Goal: Task Accomplishment & Management: Manage account settings

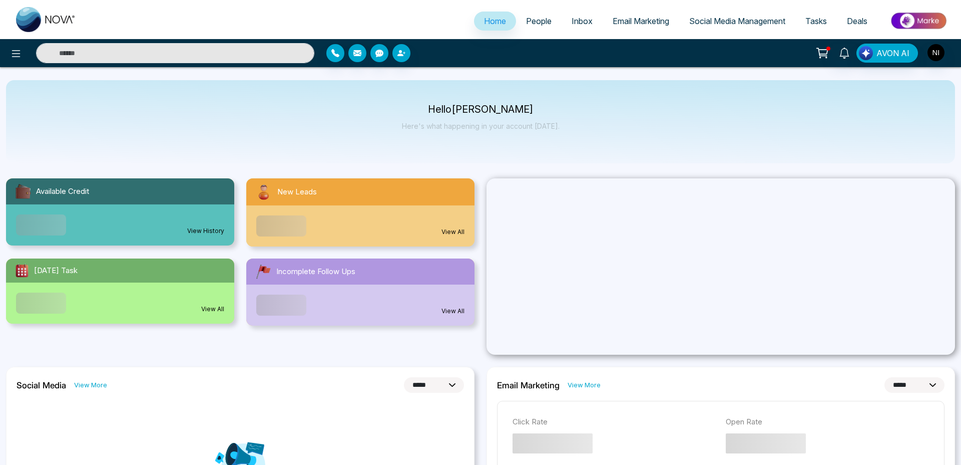
select select "*"
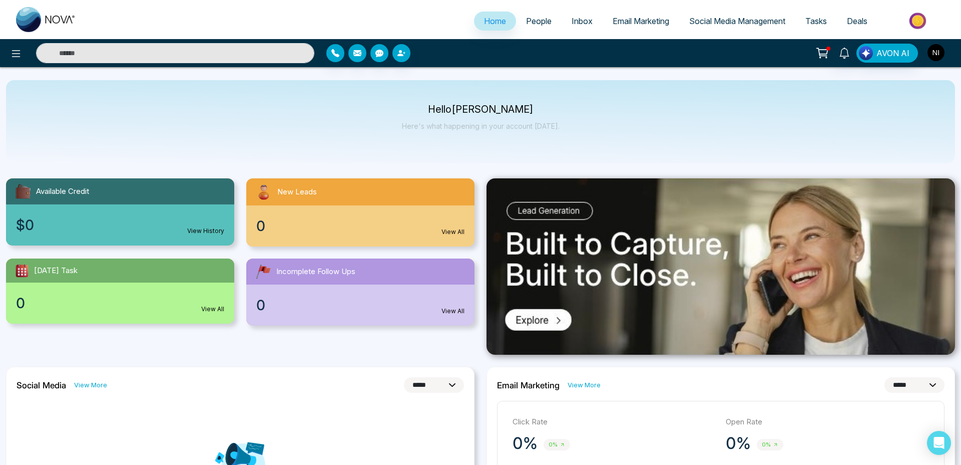
click at [940, 51] on img "button" at bounding box center [936, 52] width 17 height 17
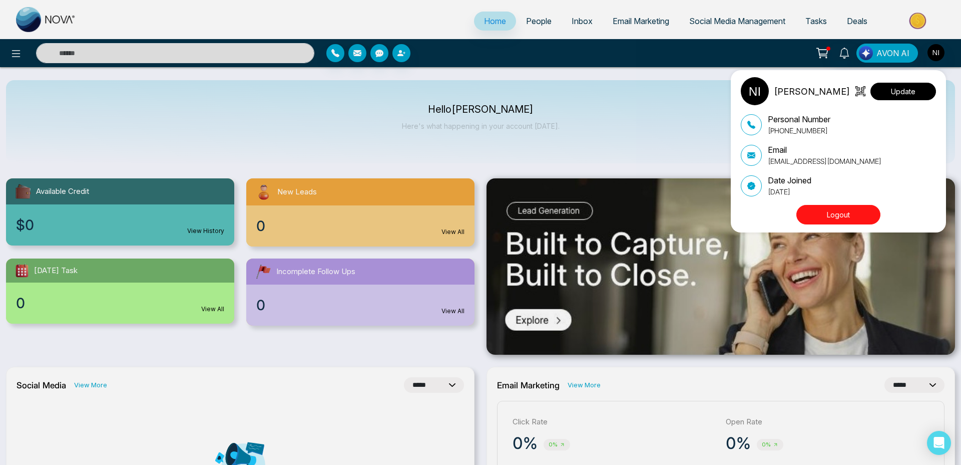
click at [898, 92] on button "Update" at bounding box center [904, 92] width 66 height 18
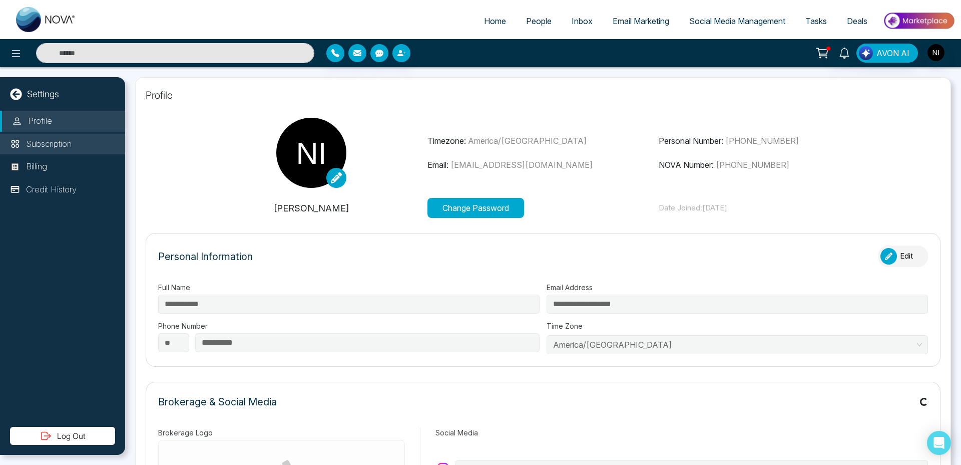
click at [67, 139] on p "Subscription" at bounding box center [49, 144] width 46 height 13
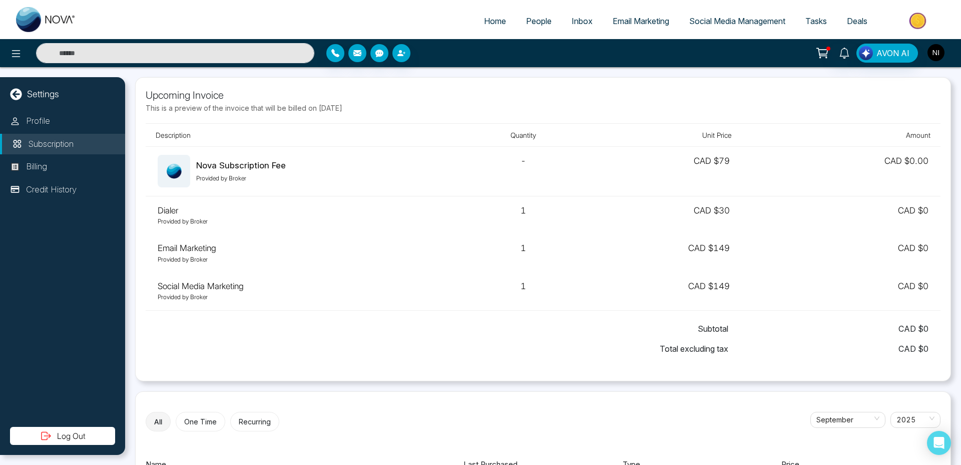
click at [942, 56] on img "button" at bounding box center [936, 52] width 17 height 17
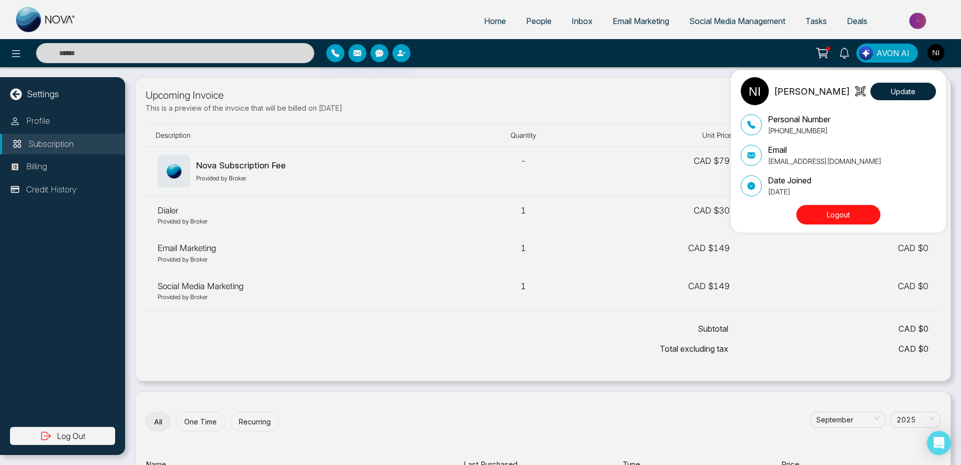
click at [828, 212] on button "Logout" at bounding box center [839, 215] width 84 height 20
